Goal: Information Seeking & Learning: Check status

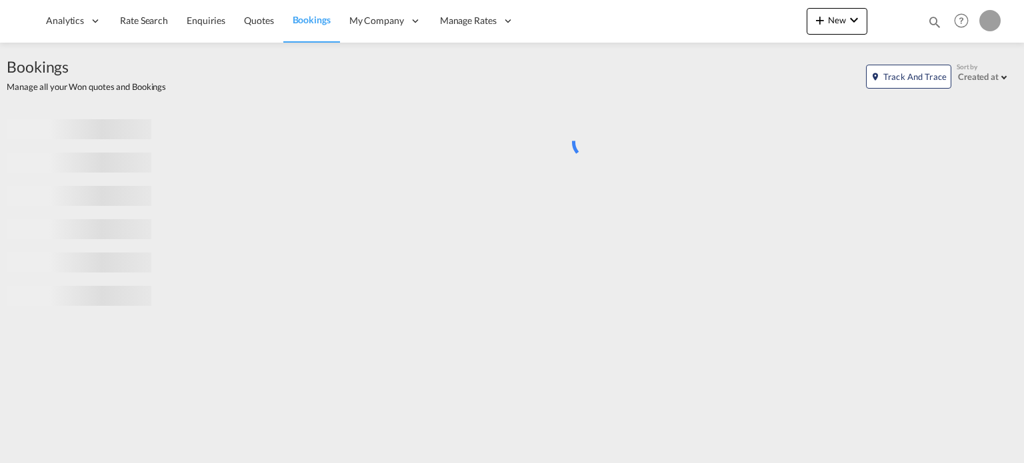
click at [942, 23] on div "Bookings Quotes Enquiries Help Resources Product Release My Profile Logout" at bounding box center [961, 20] width 85 height 41
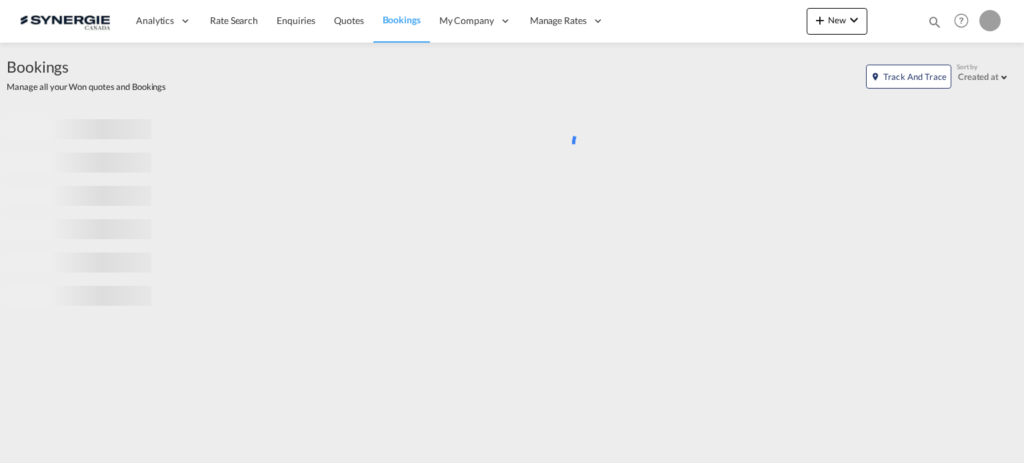
click at [934, 21] on md-icon "icon-magnify" at bounding box center [934, 22] width 15 height 15
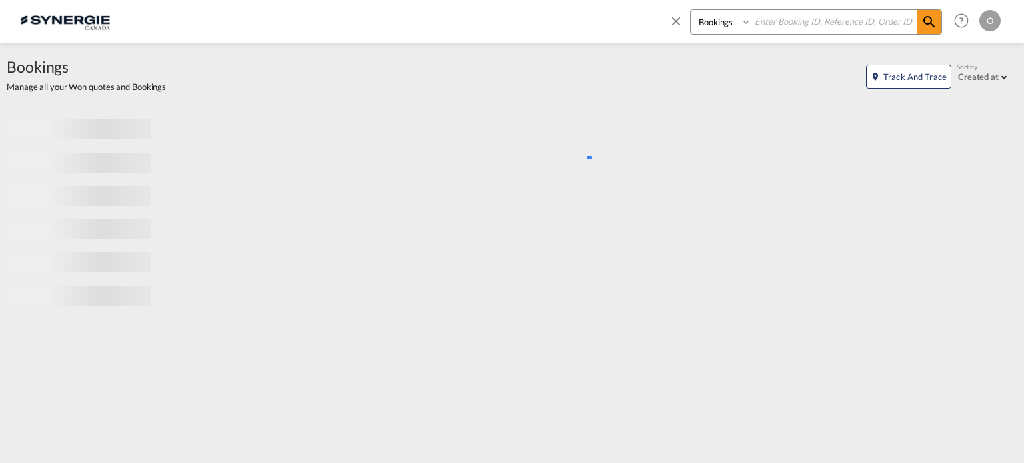
click at [725, 21] on select "Bookings Quotes Enquiries" at bounding box center [721, 22] width 63 height 24
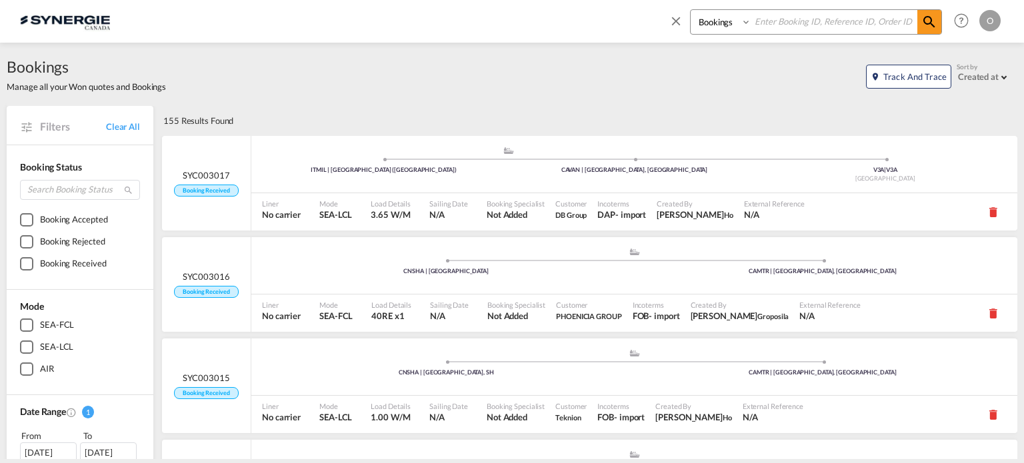
select select "Quotes"
click at [690, 10] on select "Bookings Quotes Enquiries" at bounding box center [721, 22] width 63 height 24
click at [778, 27] on input at bounding box center [834, 21] width 166 height 23
paste input "SYC000013839"
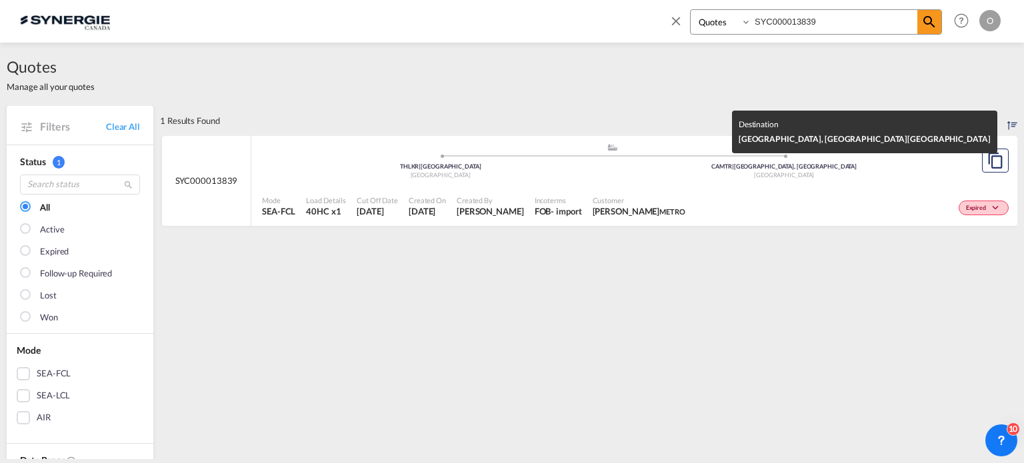
click at [752, 178] on div "[GEOGRAPHIC_DATA]" at bounding box center [784, 175] width 344 height 9
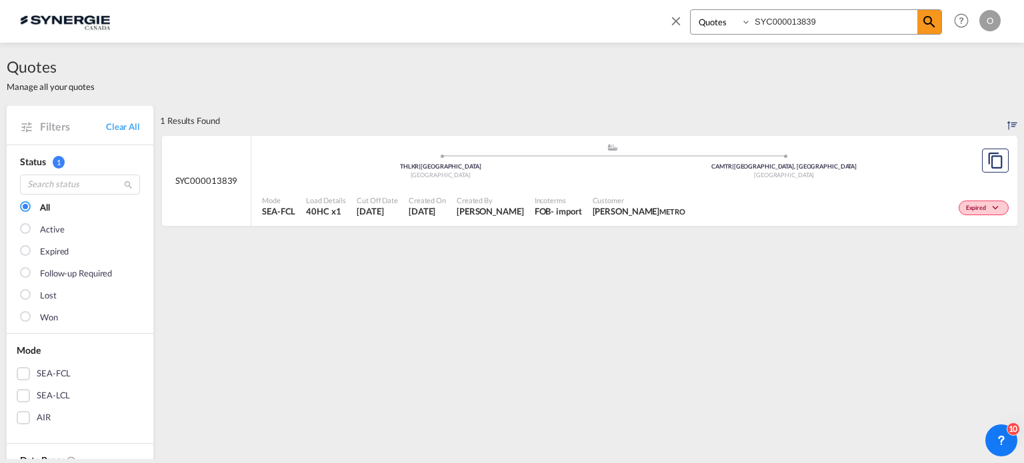
click at [783, 19] on input "SYC000013839" at bounding box center [834, 21] width 166 height 23
click at [925, 29] on md-icon "icon-magnify" at bounding box center [929, 22] width 16 height 16
click at [698, 190] on div "Expired" at bounding box center [850, 206] width 321 height 33
click at [791, 31] on input "SYC000013839" at bounding box center [834, 21] width 166 height 23
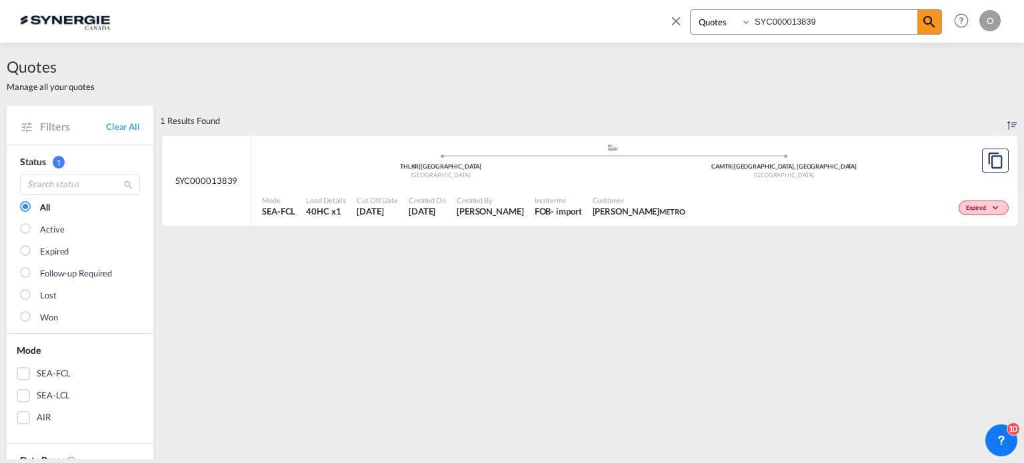
click at [791, 31] on input "SYC000013839" at bounding box center [834, 21] width 166 height 23
paste input "4465"
type input "SYC000014465"
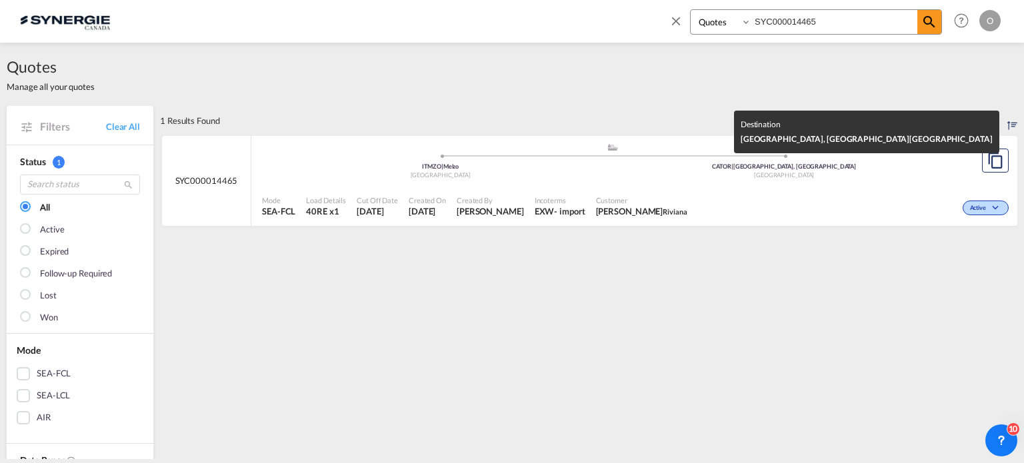
click at [762, 175] on div "[GEOGRAPHIC_DATA]" at bounding box center [784, 175] width 344 height 9
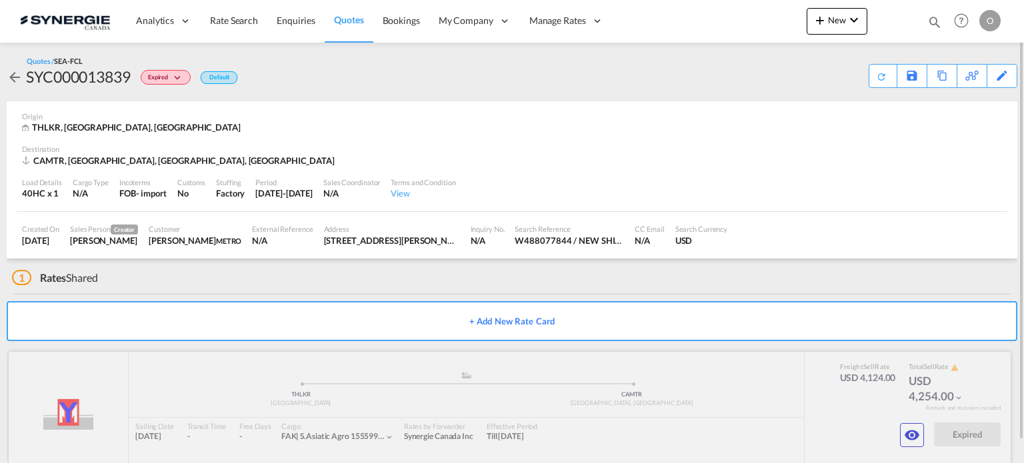
click at [898, 432] on div at bounding box center [510, 408] width 1002 height 112
click at [904, 432] on md-icon "icon-eye" at bounding box center [912, 435] width 16 height 16
click at [886, 75] on div "Download Quote" at bounding box center [856, 75] width 68 height 21
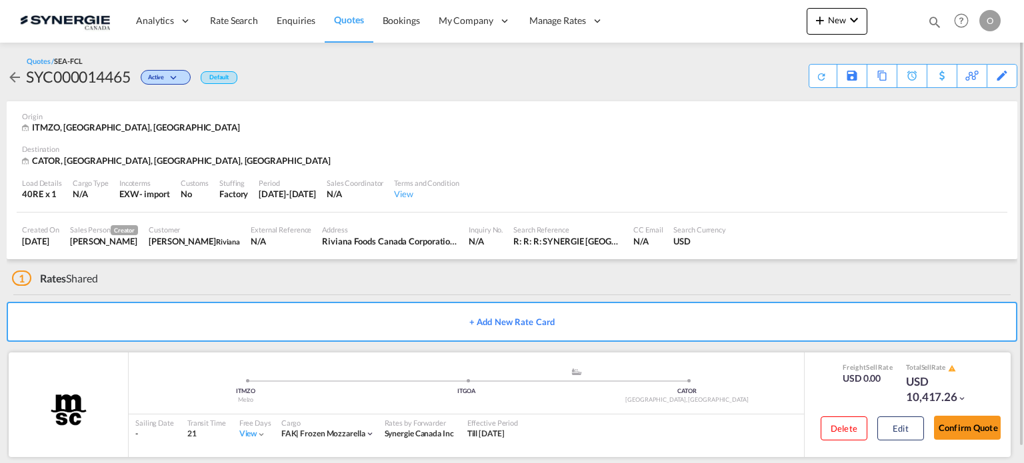
drag, startPoint x: 773, startPoint y: 393, endPoint x: 805, endPoint y: 417, distance: 40.4
click at [805, 417] on div "MSC added by you ITMZO Melzo .a{fill:#aaa8ad;} .a{fill:#aaa8ad;} ITGOA CATOR To…" at bounding box center [510, 405] width 1002 height 105
click at [787, 389] on div "CATOR" at bounding box center [686, 391] width 221 height 9
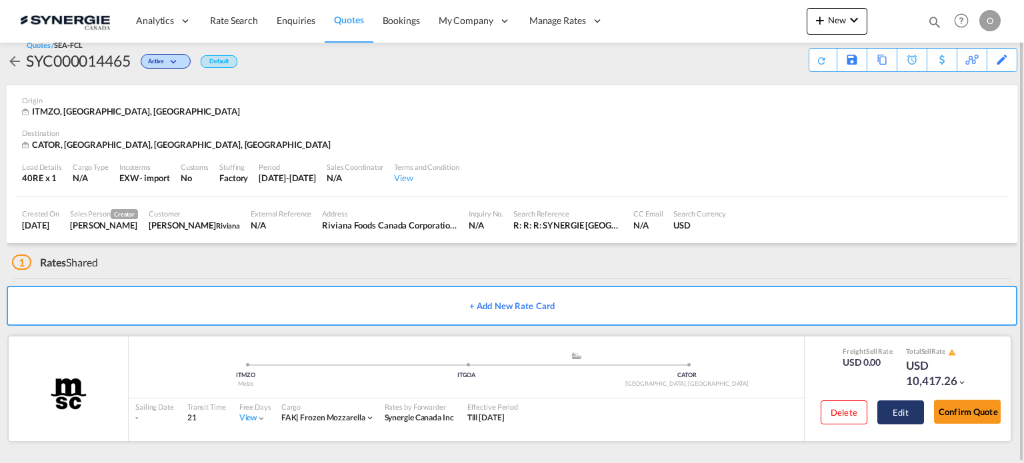
click at [905, 416] on button "Edit" at bounding box center [900, 412] width 47 height 24
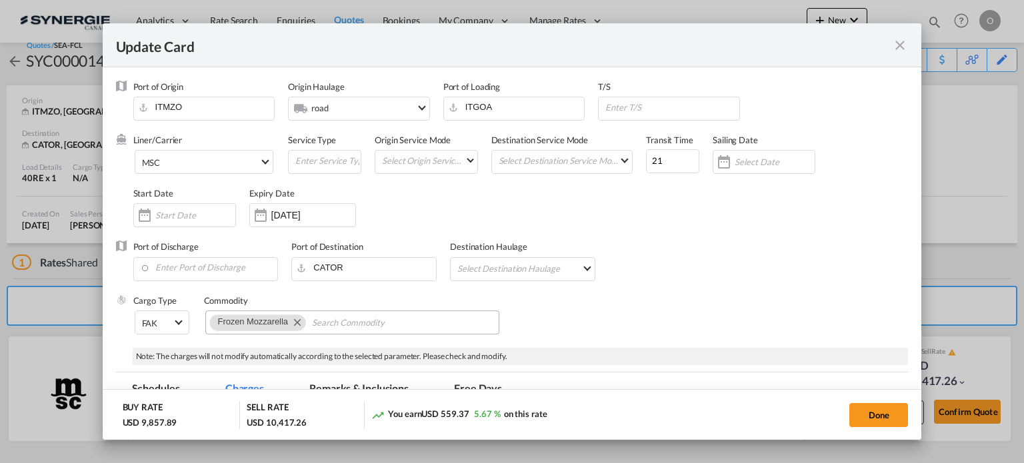
scroll to position [88, 0]
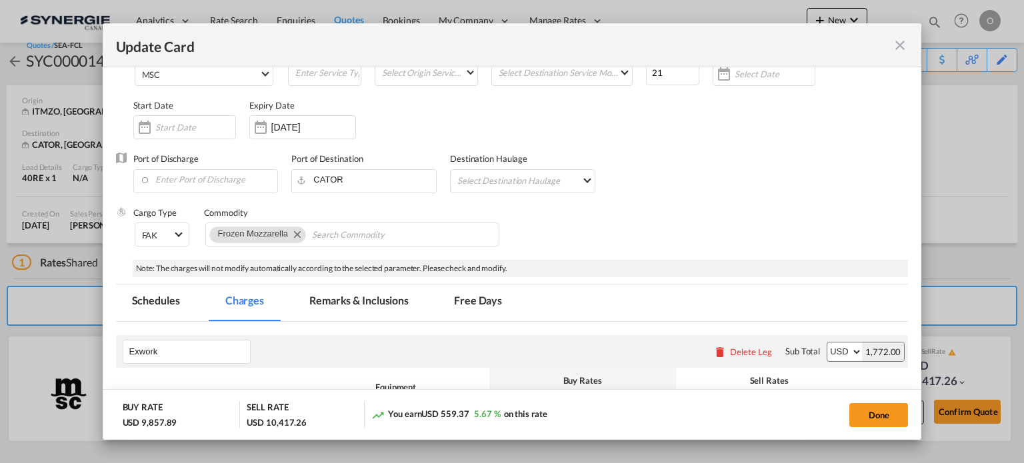
select select "per container"
select select "per B/L"
select select "per day"
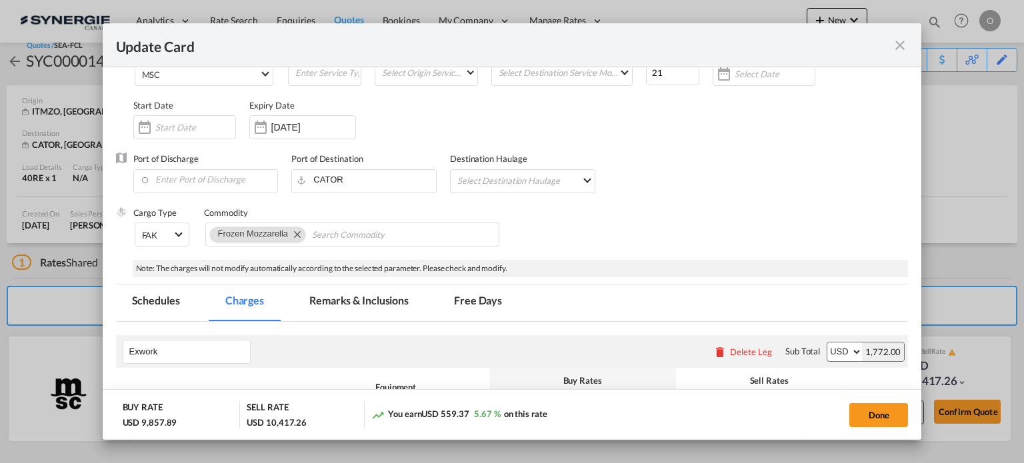
select select "per container"
select select "per B/L"
select select "per day"
select select "per hour"
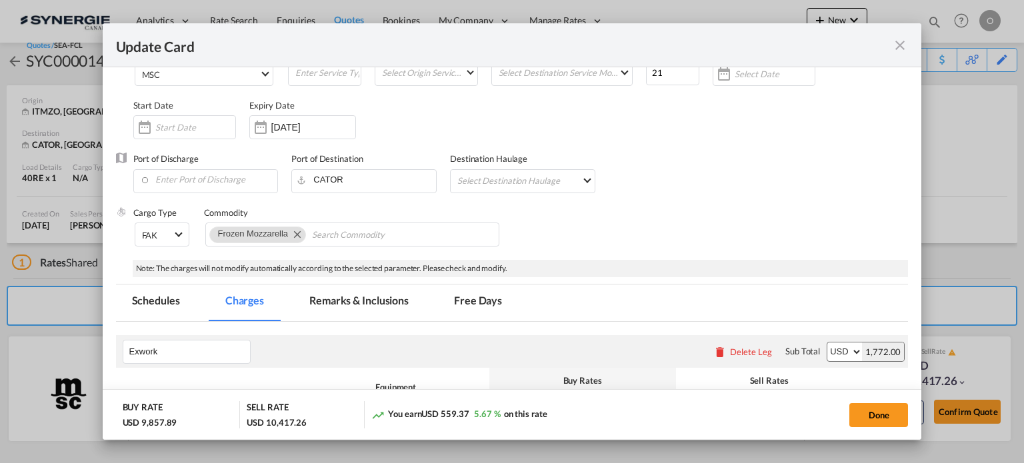
select select "per day"
select select "per container"
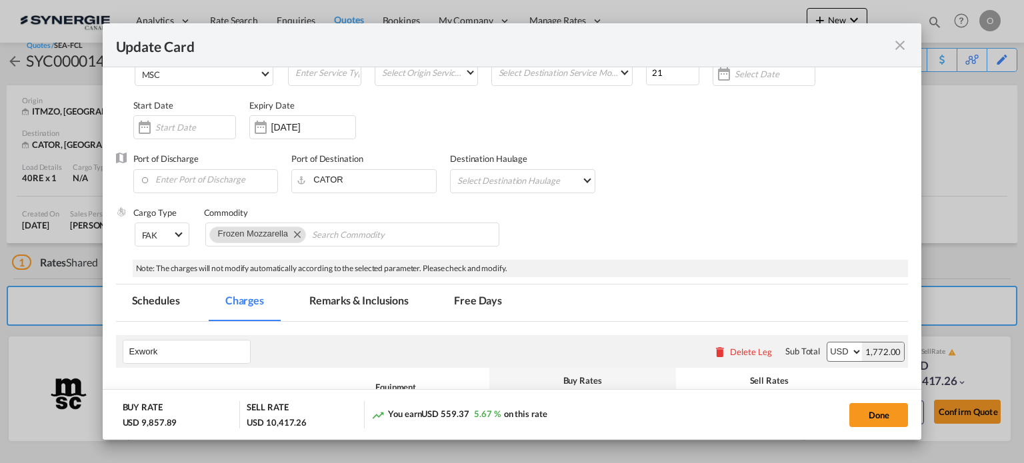
select select "per container"
select select "per B/L"
select select "per shipment"
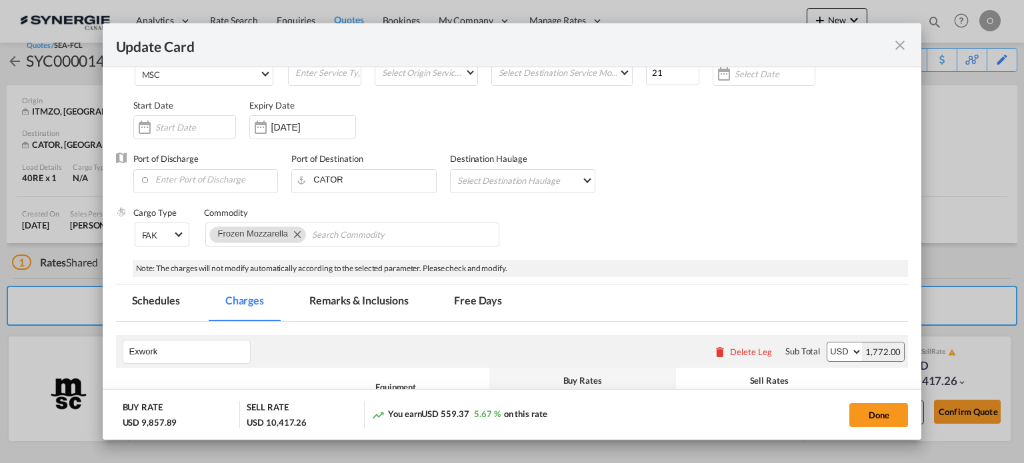
select select "per shipment"
select select "per container"
click at [363, 309] on md-tab-item "Remarks & Inclusions" at bounding box center [358, 303] width 131 height 37
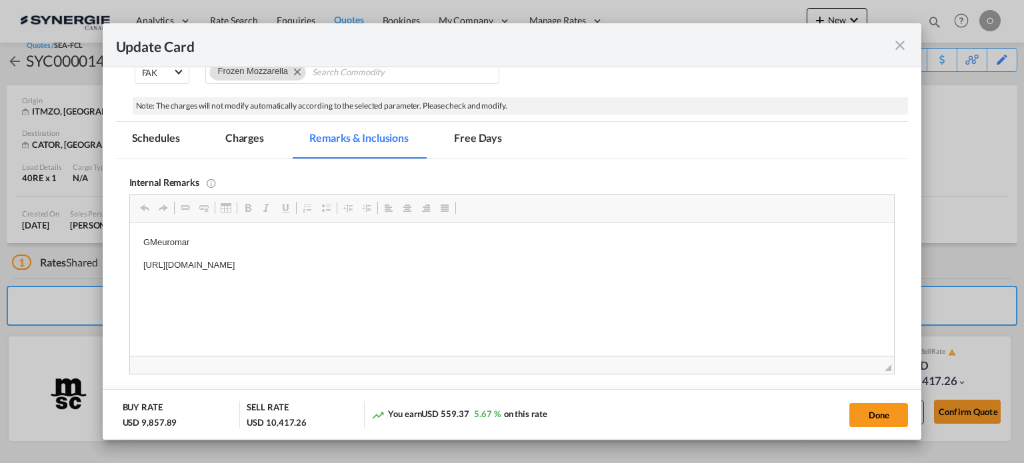
scroll to position [0, 0]
drag, startPoint x: 143, startPoint y: 264, endPoint x: 468, endPoint y: 251, distance: 325.5
drag, startPoint x: 500, startPoint y: 261, endPoint x: 111, endPoint y: 281, distance: 389.6
click at [129, 281] on html "GMeuromar https://app.frontapp.com/open/msg_1hdz6ozz?key=G1UJPbkqlESf3-8LohCLyQ…" at bounding box center [511, 254] width 764 height 63
copy p "https://app.frontapp.com/open/msg_1hdz6ozz?key=G1UJPbkqlESf3-8LohCLyQ2OLTg-fw2M"
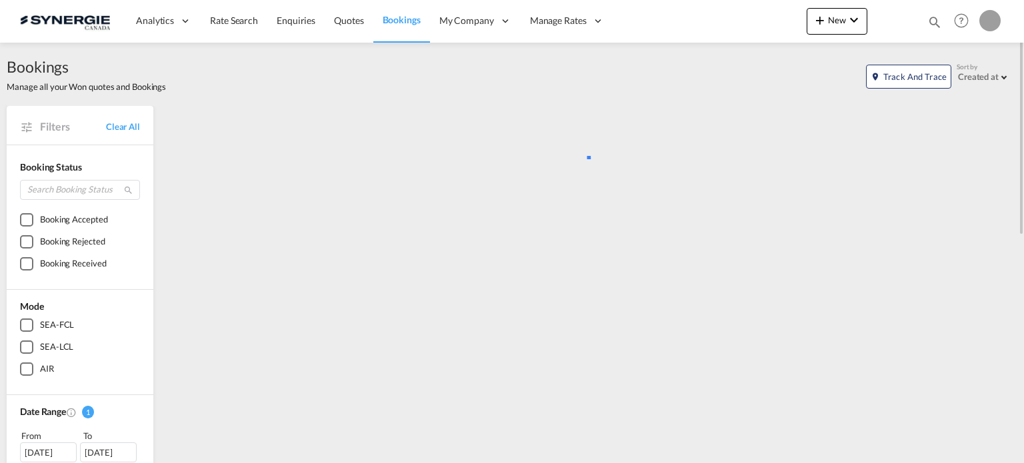
click at [936, 22] on md-icon "icon-magnify" at bounding box center [934, 22] width 15 height 15
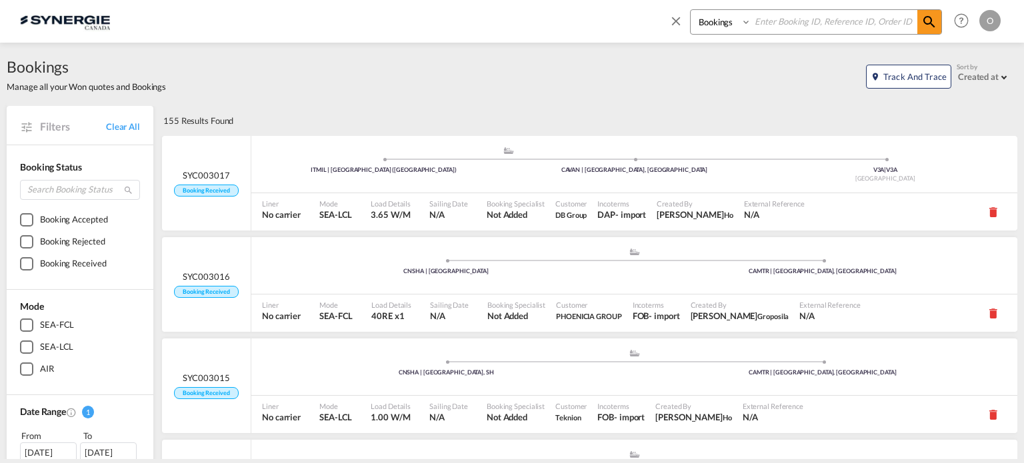
click at [695, 24] on select "Bookings Quotes Enquiries" at bounding box center [721, 22] width 63 height 24
select select "Quotes"
click at [690, 10] on select "Bookings Quotes Enquiries" at bounding box center [721, 22] width 63 height 24
click at [742, 25] on select "Bookings Quotes Enquiries" at bounding box center [721, 22] width 63 height 24
click at [762, 25] on input at bounding box center [834, 21] width 166 height 23
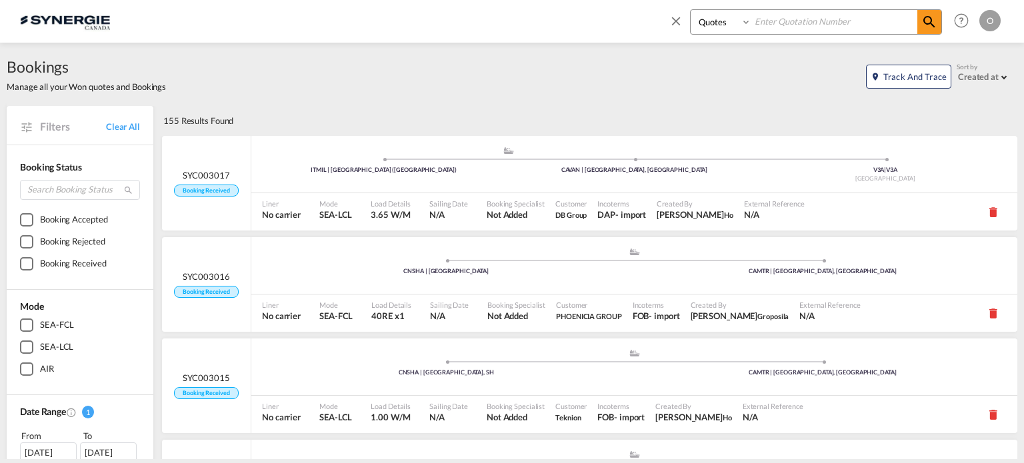
paste input "SYC000014039"
type input "SYC000014039"
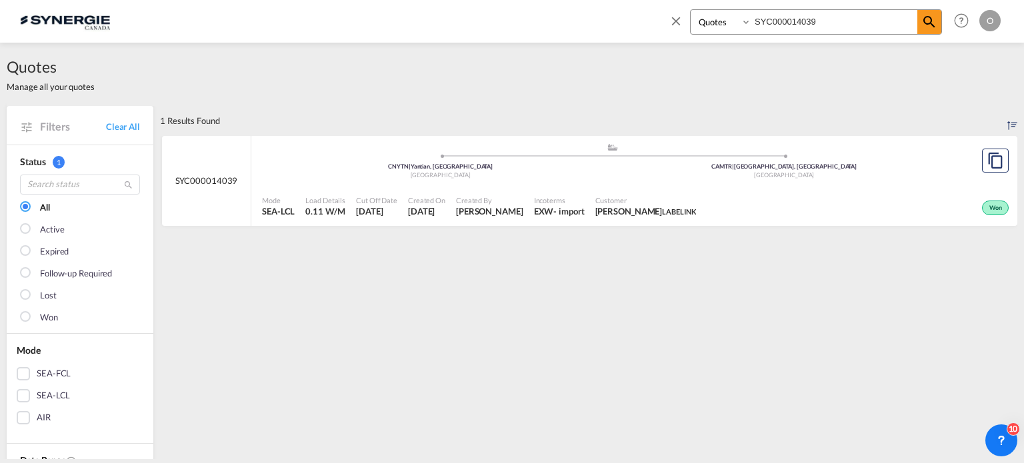
click at [796, 191] on div "Won" at bounding box center [856, 206] width 311 height 33
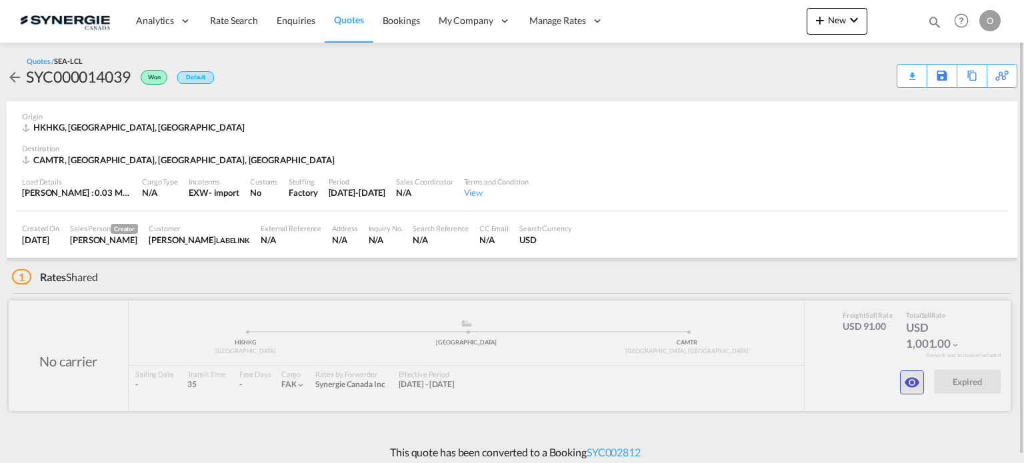
click at [915, 379] on md-icon "icon-eye" at bounding box center [912, 383] width 16 height 16
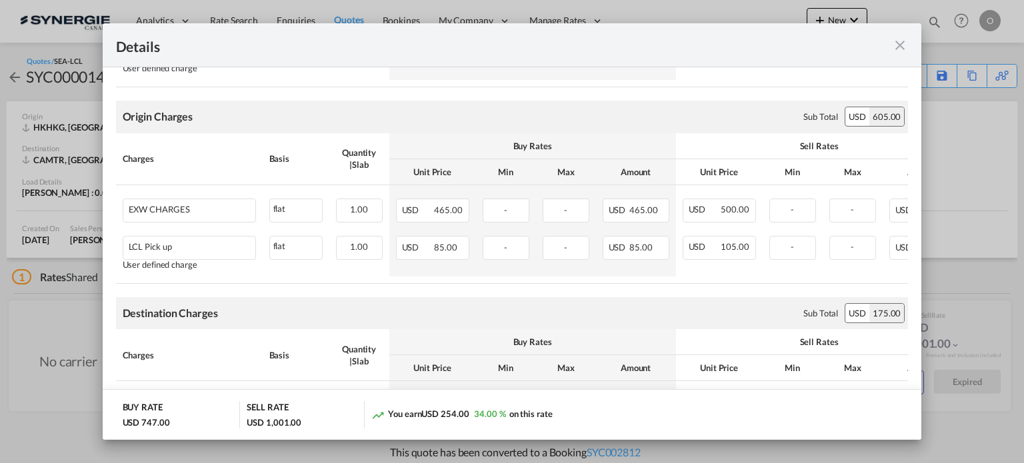
scroll to position [333, 0]
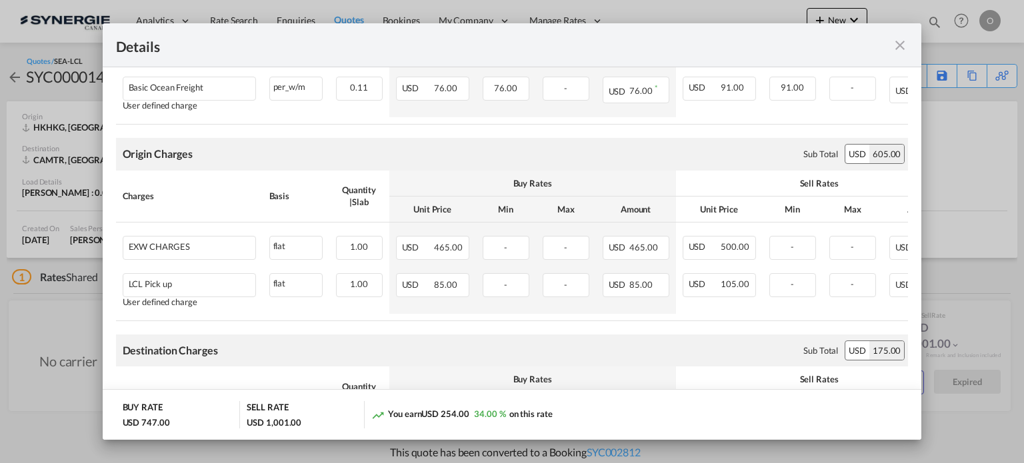
click at [902, 45] on md-icon "icon-close fg-AAA8AD m-0 cursor" at bounding box center [900, 45] width 16 height 16
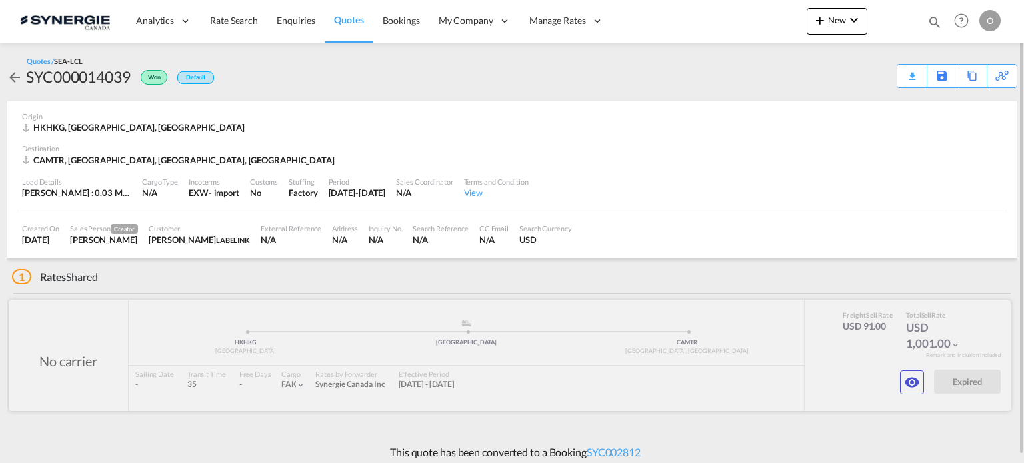
scroll to position [7, 0]
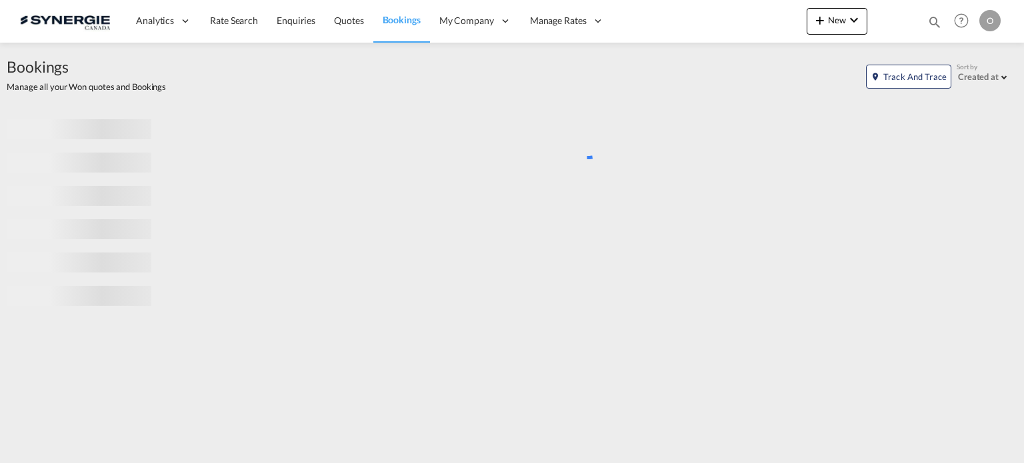
click at [932, 23] on md-icon "icon-magnify" at bounding box center [934, 22] width 15 height 15
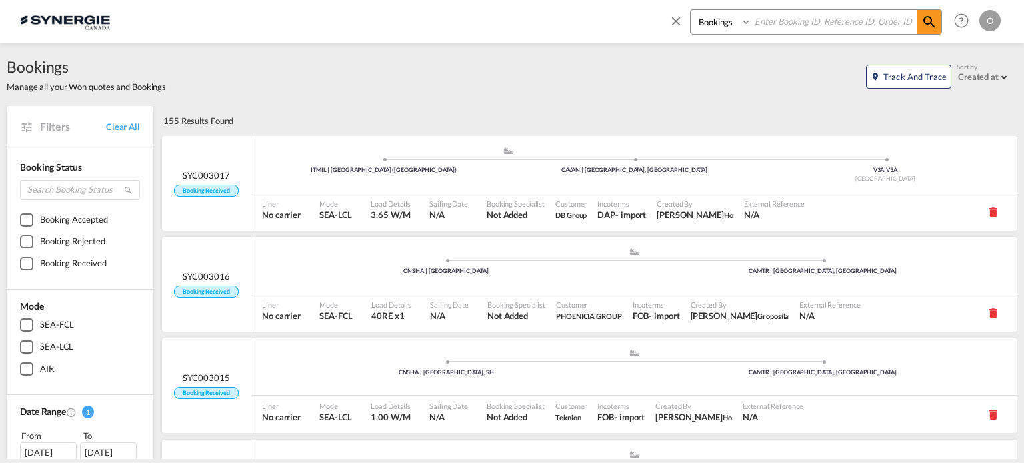
drag, startPoint x: 680, startPoint y: 37, endPoint x: 706, endPoint y: 28, distance: 28.0
click at [688, 35] on span at bounding box center [678, 25] width 21 height 32
click at [706, 28] on div "Bookings Quotes Enquiries Help Resources Product Release O My Profile Logout" at bounding box center [512, 20] width 984 height 41
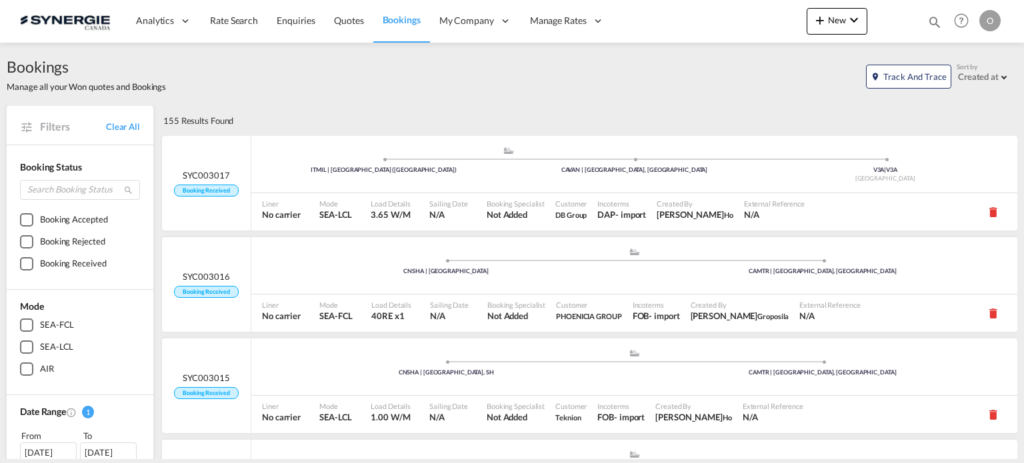
click at [934, 19] on md-icon "icon-magnify" at bounding box center [934, 22] width 15 height 15
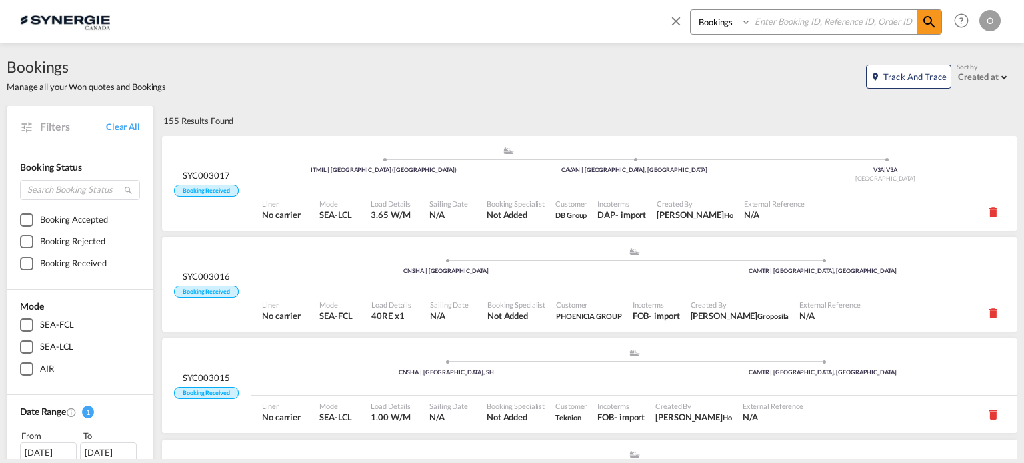
drag, startPoint x: 710, startPoint y: 20, endPoint x: 710, endPoint y: 29, distance: 9.3
click at [710, 20] on select "Bookings Quotes Enquiries" at bounding box center [721, 22] width 63 height 24
select select "Quotes"
click at [690, 10] on select "Bookings Quotes Enquiries" at bounding box center [721, 22] width 63 height 24
click at [816, 25] on input at bounding box center [834, 21] width 166 height 23
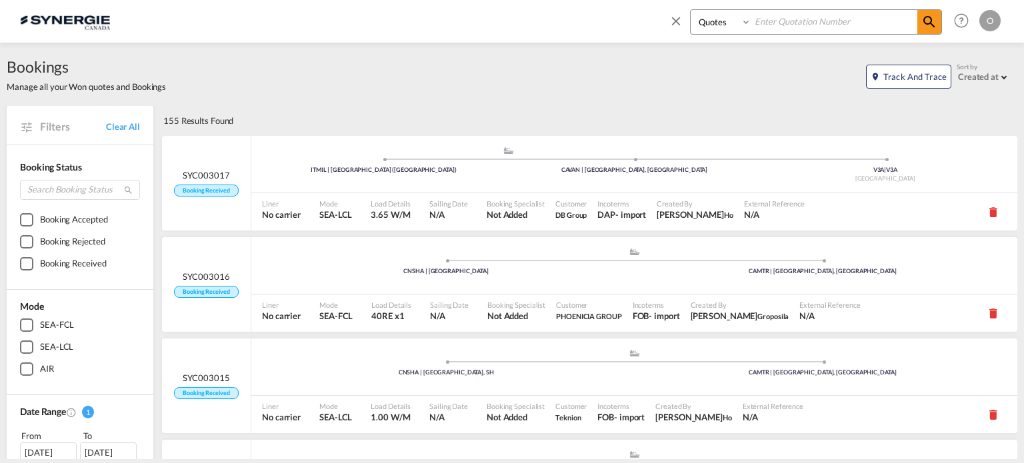
paste input "SYC000014129"
type input "SYC000014129"
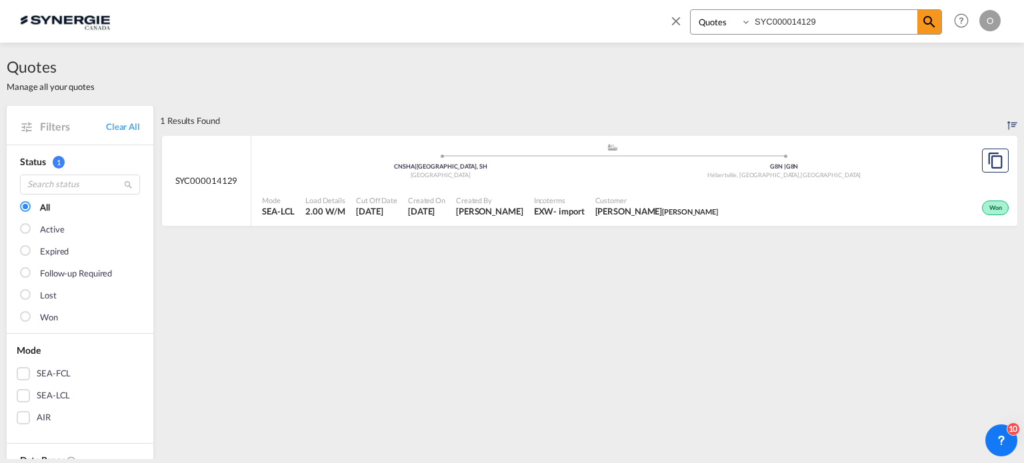
click at [723, 199] on div "Won" at bounding box center [867, 206] width 289 height 33
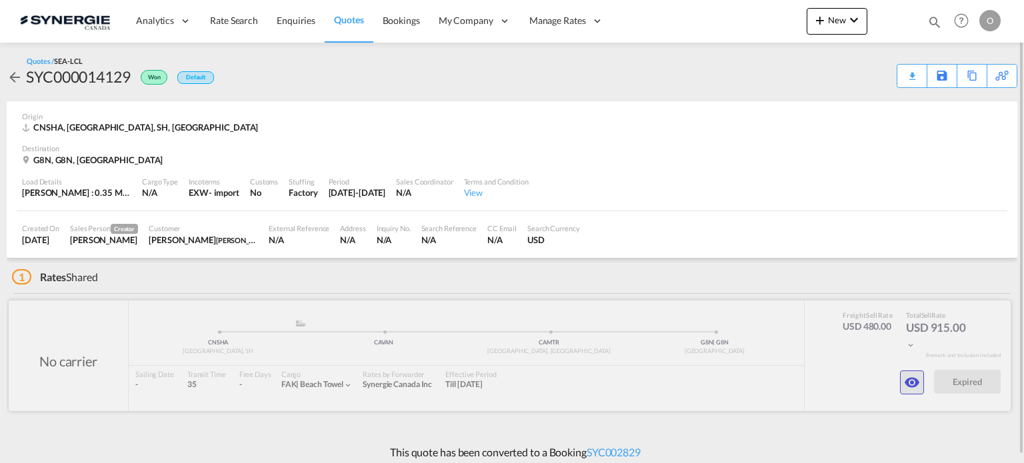
click at [907, 389] on md-icon "icon-eye" at bounding box center [912, 383] width 16 height 16
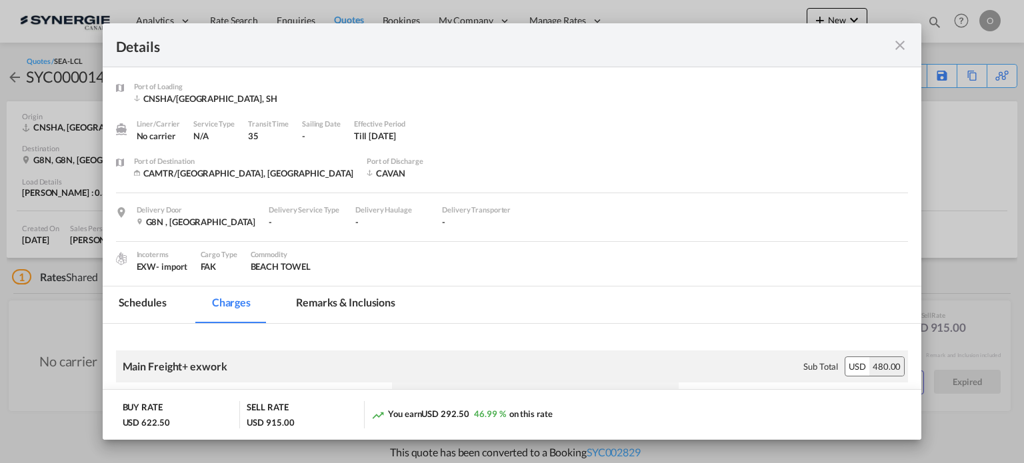
click at [901, 45] on md-icon "icon-close fg-AAA8AD m-0 cursor" at bounding box center [900, 45] width 16 height 16
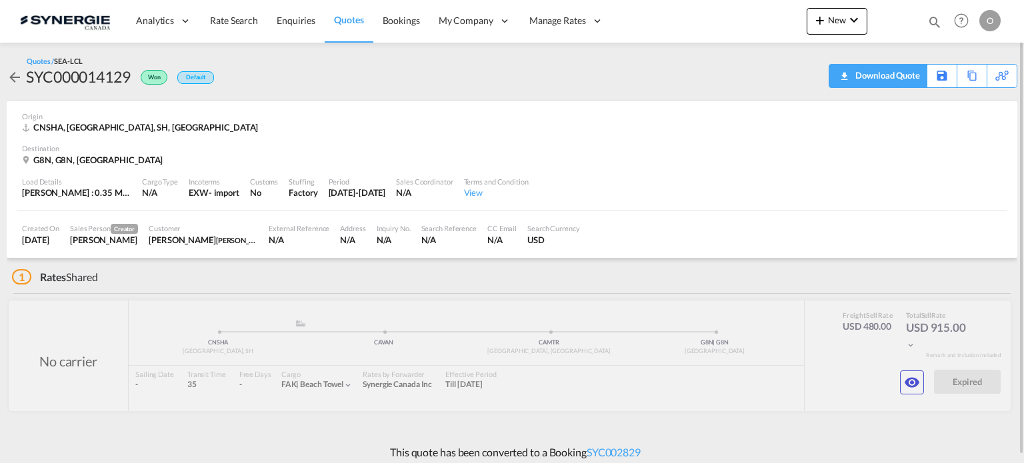
click at [911, 74] on div "Download Quote" at bounding box center [886, 75] width 68 height 21
